Goal: Transaction & Acquisition: Purchase product/service

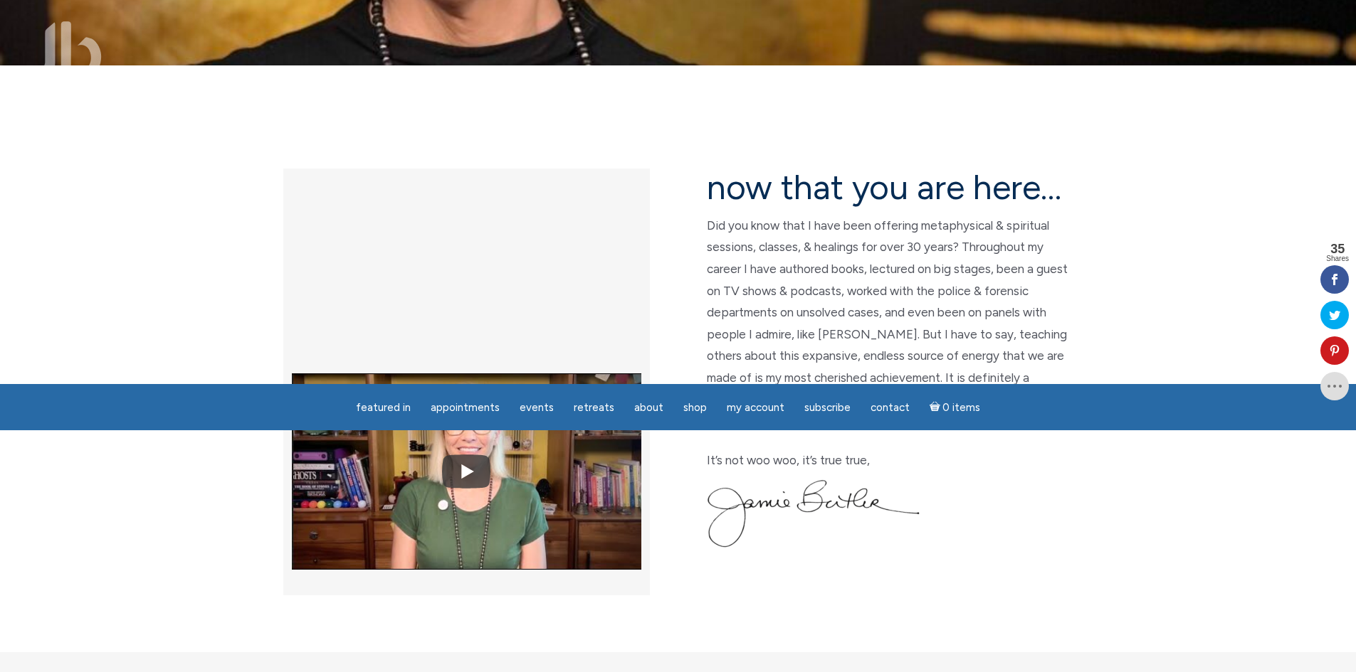
scroll to position [356, 0]
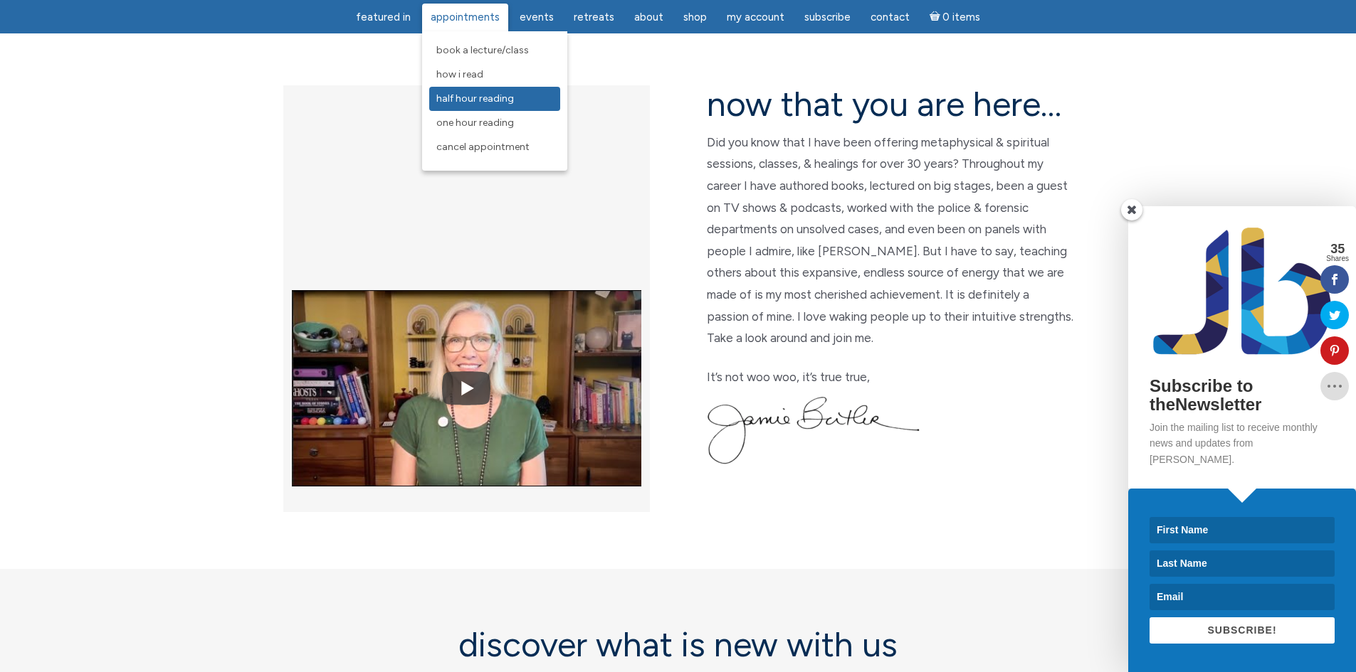
click at [507, 100] on span "Half Hour Reading" at bounding box center [475, 99] width 78 height 12
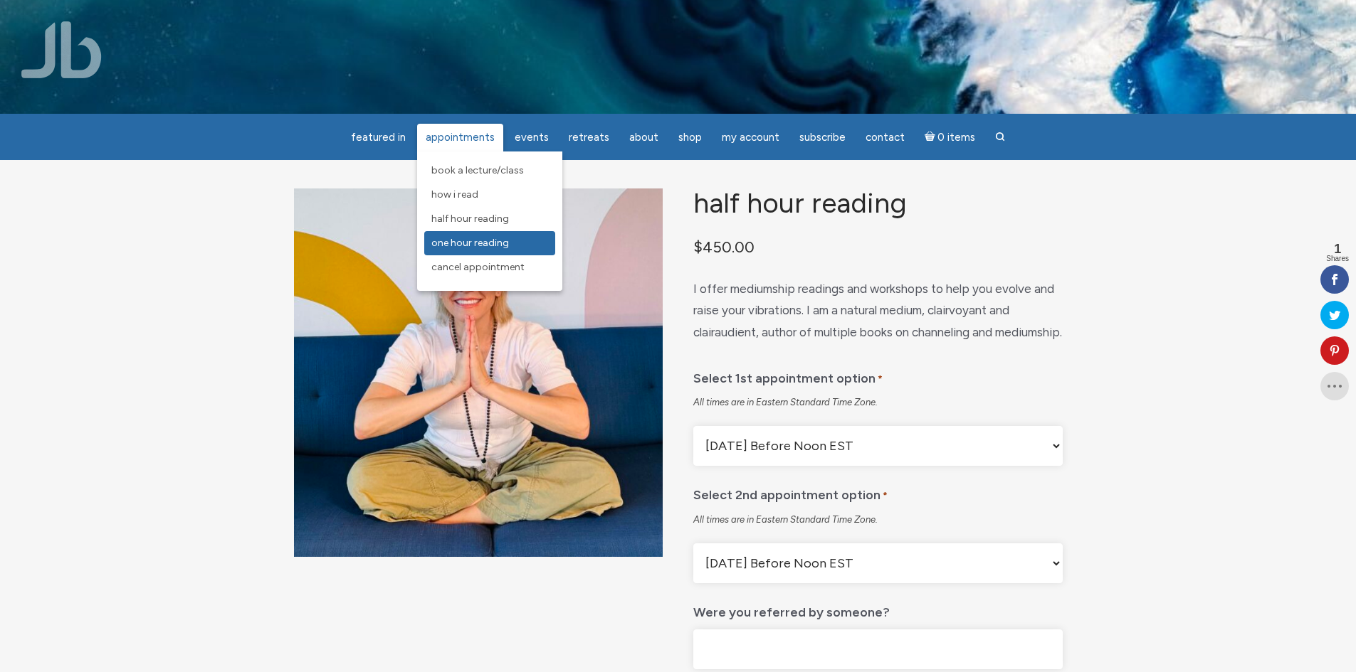
click at [483, 242] on span "One Hour Reading" at bounding box center [470, 243] width 78 height 12
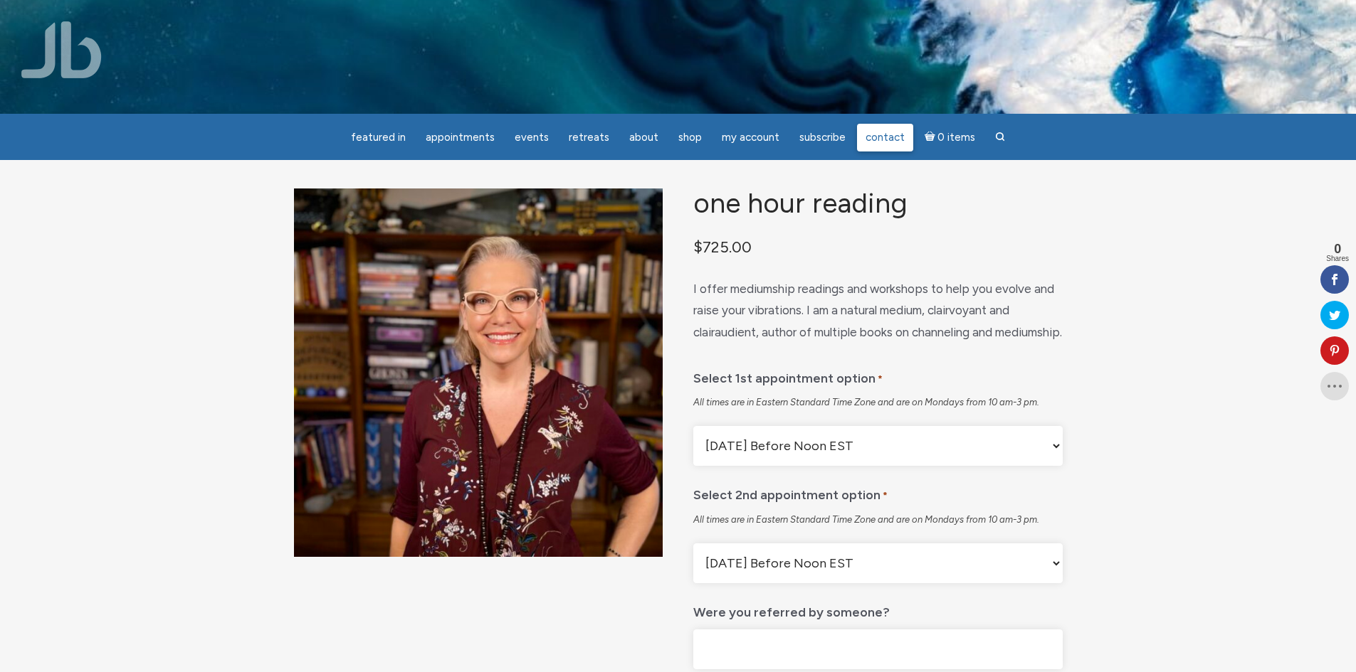
click at [862, 149] on link "Contact" at bounding box center [885, 138] width 56 height 28
